Goal: Check status: Check status

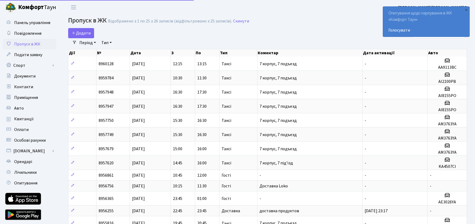
select select "25"
click at [28, 118] on span "Квитанції" at bounding box center [24, 119] width 20 height 6
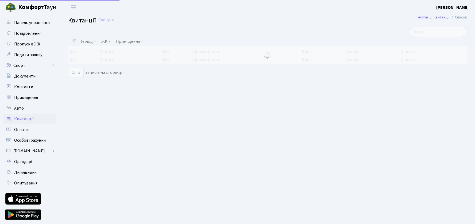
select select "25"
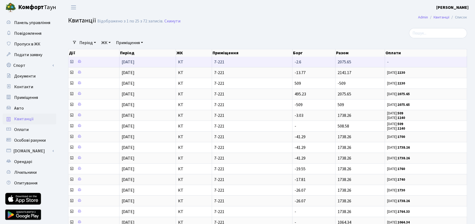
click at [71, 63] on icon at bounding box center [72, 62] width 4 height 4
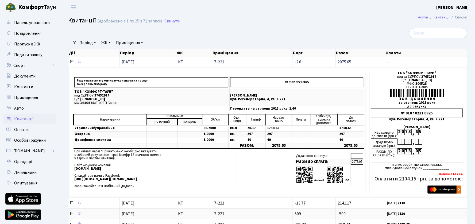
click at [71, 63] on icon at bounding box center [72, 62] width 4 height 4
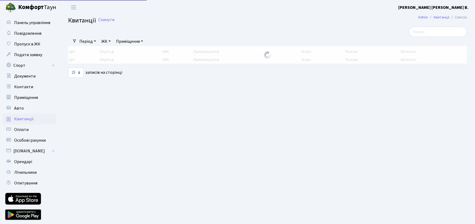
select select "25"
